Goal: Find specific page/section: Find specific page/section

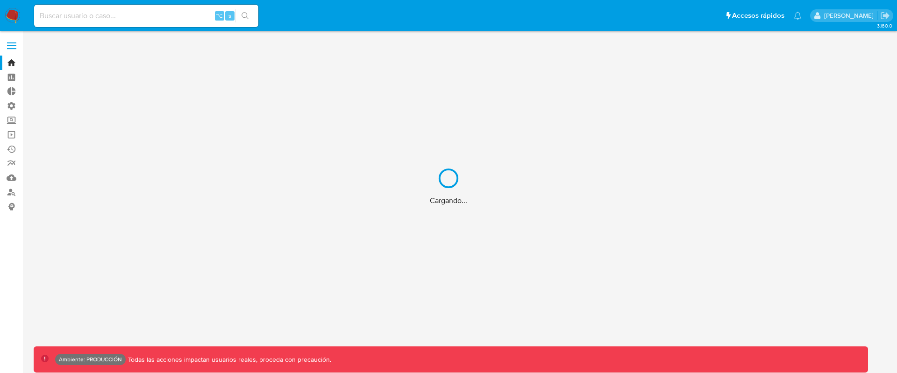
click at [15, 134] on div "Cargando..." at bounding box center [448, 186] width 897 height 373
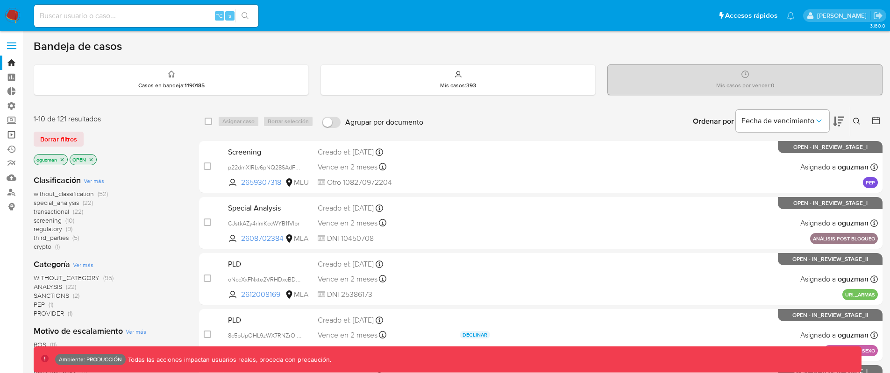
click at [13, 132] on link "Operaciones masivas" at bounding box center [55, 134] width 111 height 14
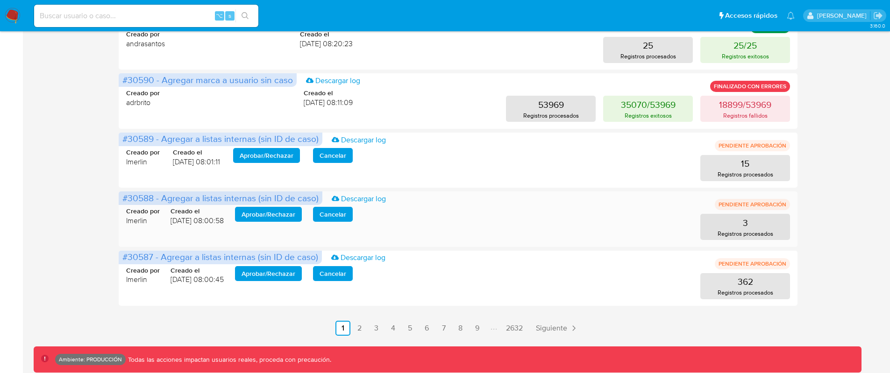
scroll to position [458, 0]
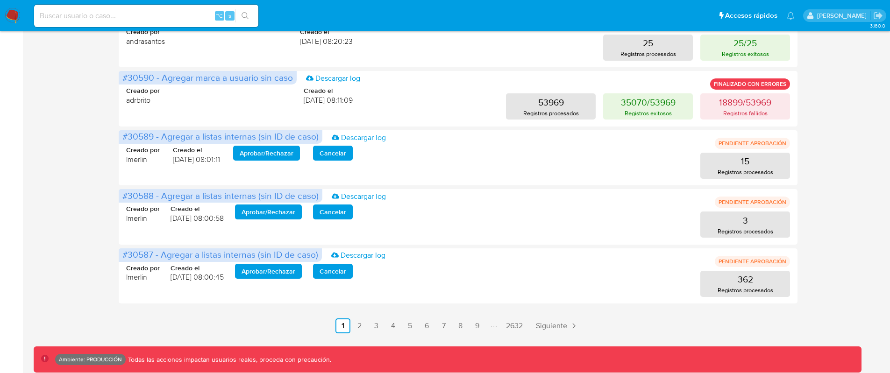
click at [357, 325] on link "2" at bounding box center [359, 325] width 15 height 15
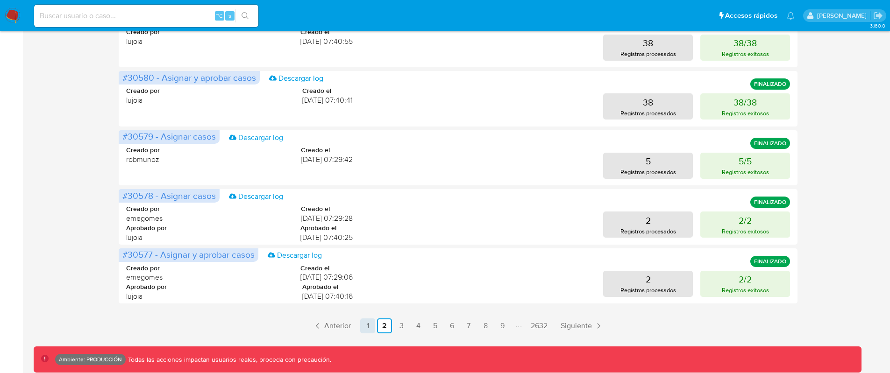
click at [371, 325] on link "1" at bounding box center [367, 325] width 15 height 15
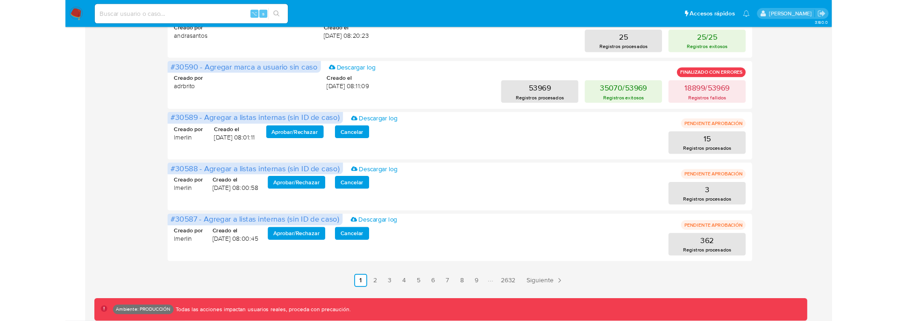
scroll to position [0, 0]
